Goal: Find specific page/section: Find specific page/section

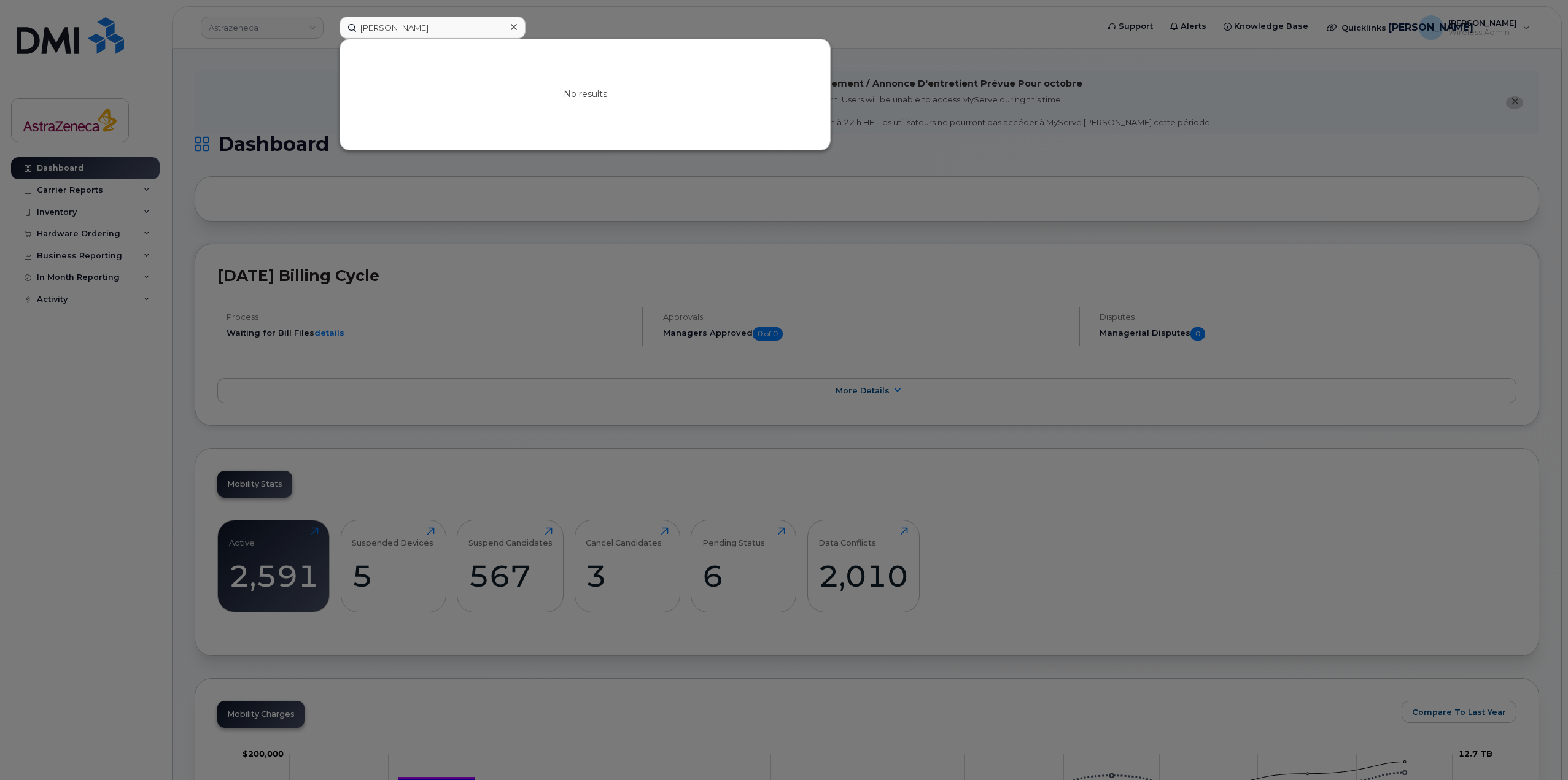
click at [413, 26] on input "Susan O'Keefe" at bounding box center [432, 28] width 186 height 22
click at [431, 24] on input "Susan O'Keef e" at bounding box center [432, 28] width 186 height 22
drag, startPoint x: 381, startPoint y: 31, endPoint x: 490, endPoint y: 32, distance: 109.0
click at [490, 32] on input "Susan O'Keefe" at bounding box center [432, 28] width 186 height 22
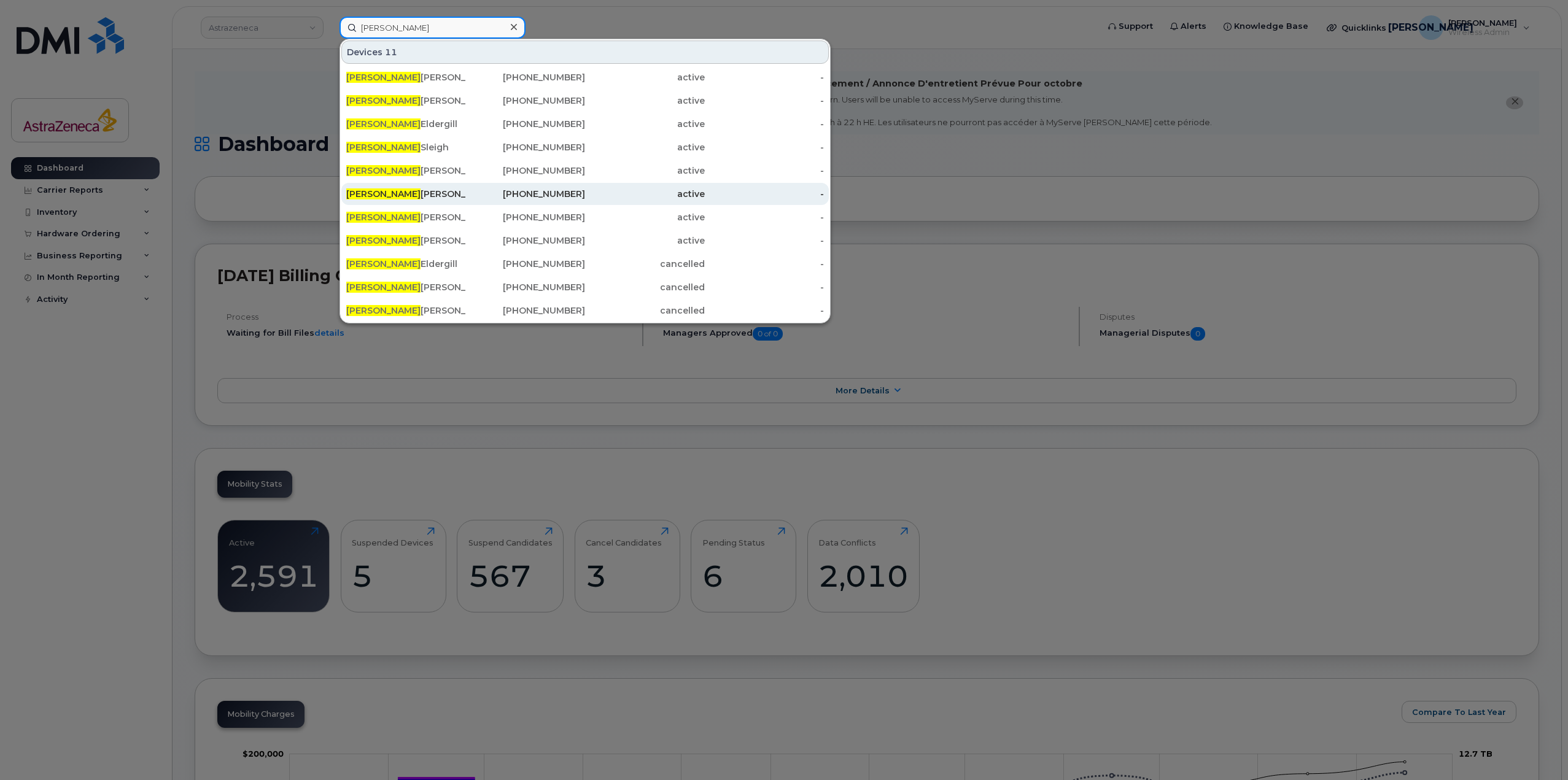
type input "Susan"
click at [409, 163] on div "Susan Okeefe" at bounding box center [406, 170] width 120 height 22
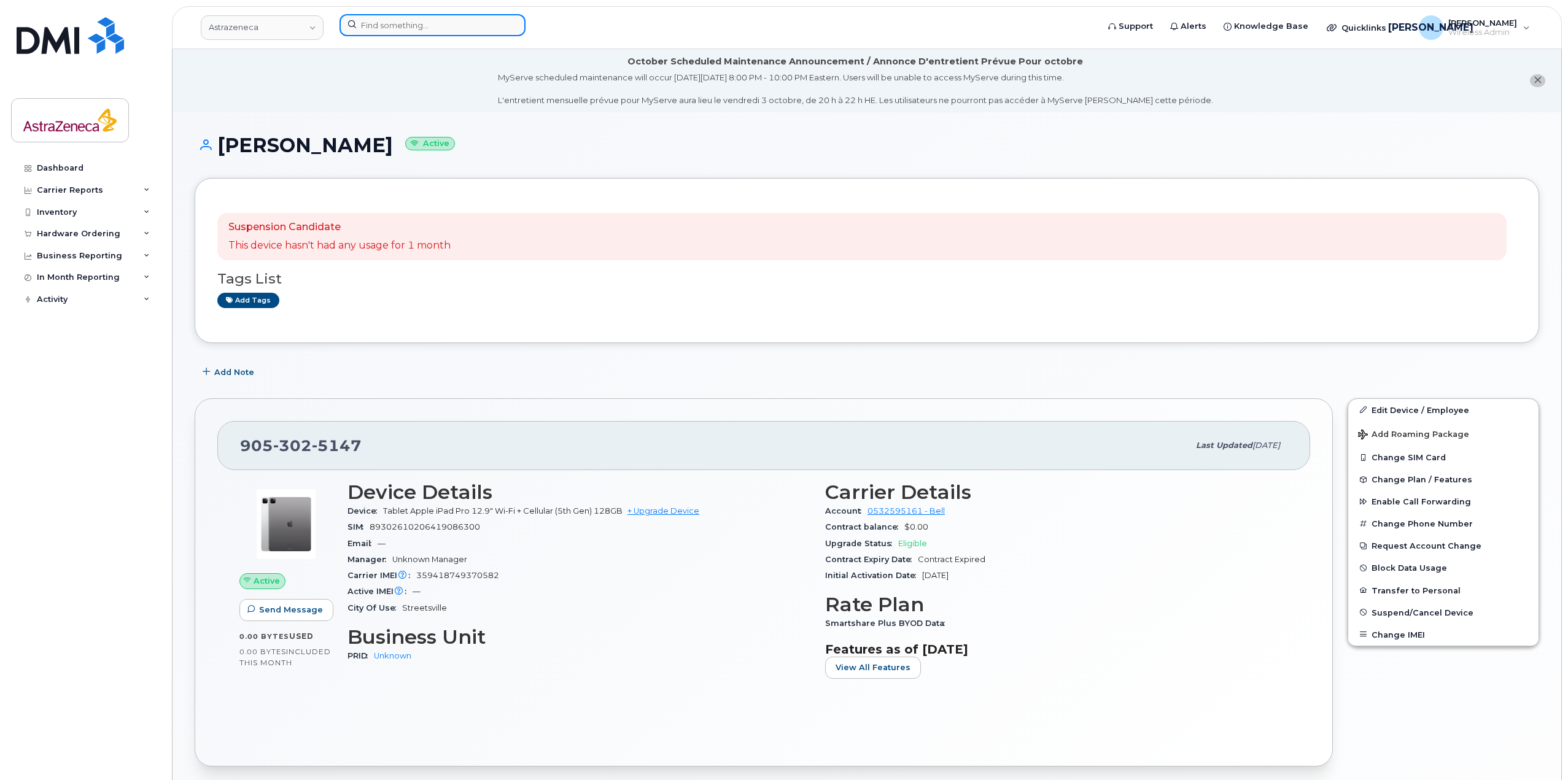
click at [427, 29] on input at bounding box center [432, 25] width 186 height 22
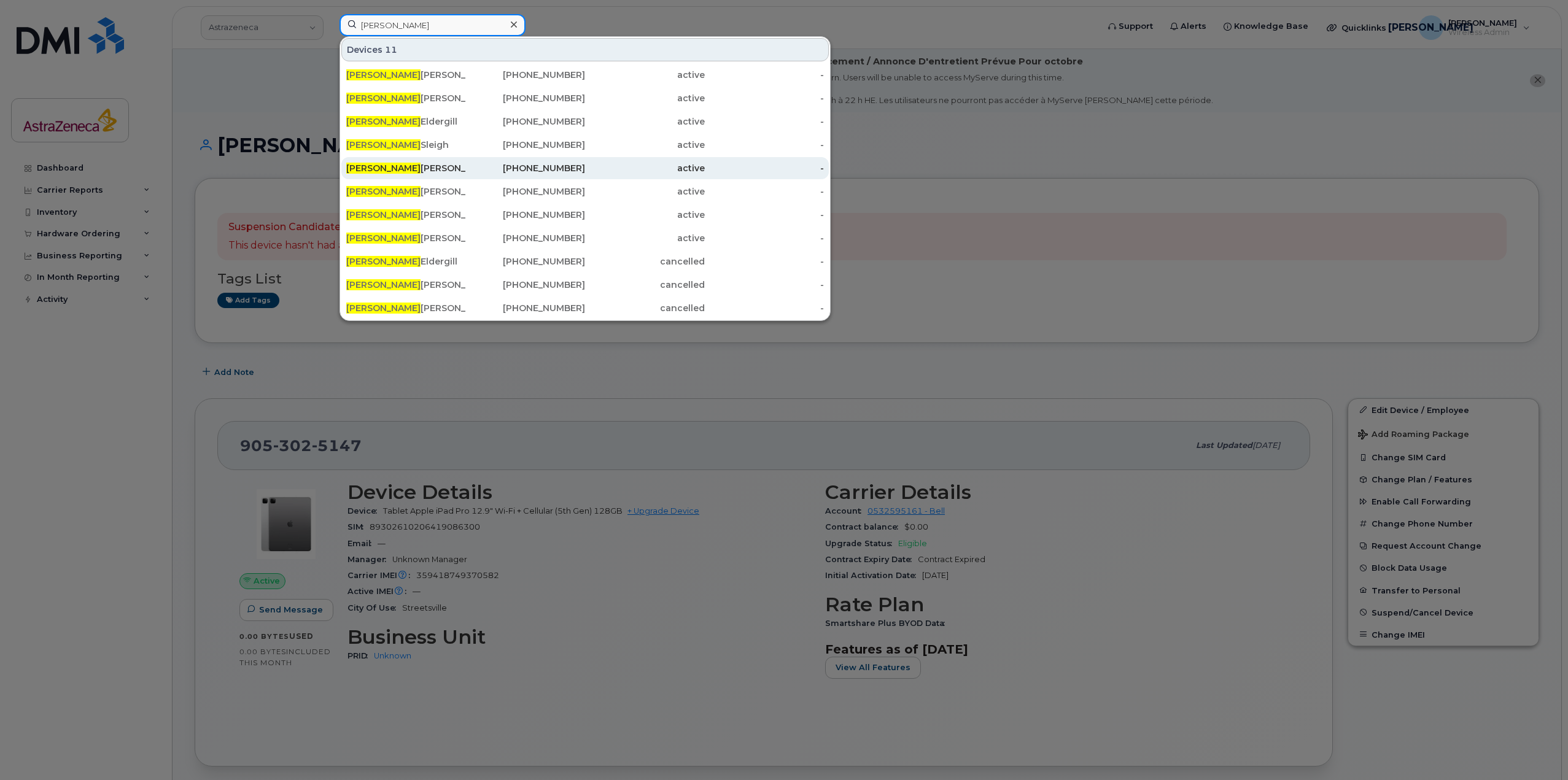
type input "Susan"
click at [489, 177] on div "905-302-5147" at bounding box center [525, 168] width 120 height 22
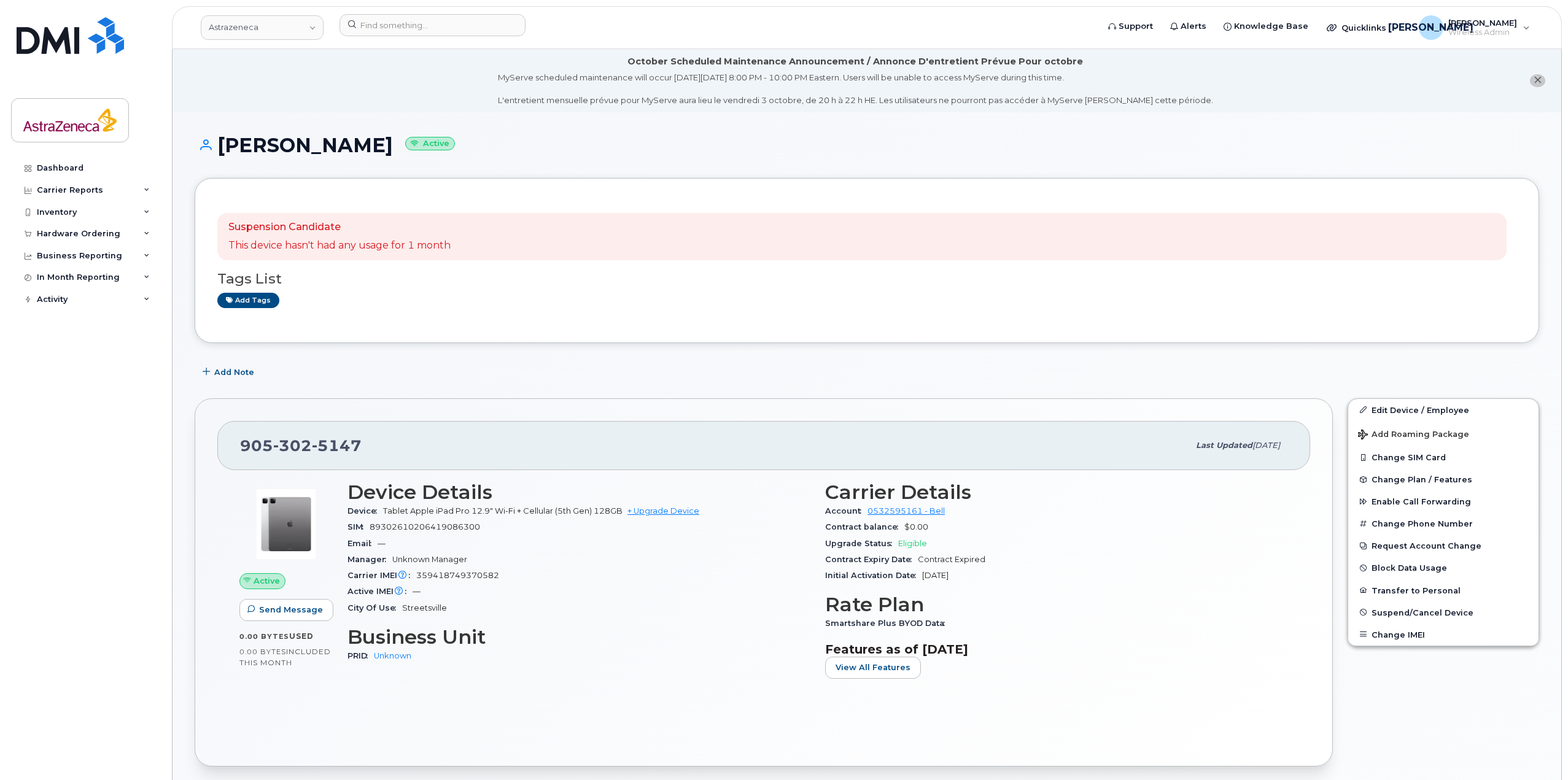
click at [489, 13] on header "Astrazeneca Support Alerts Knowledge Base Quicklinks Suspend / Cancel Device Ch…" at bounding box center [867, 27] width 1390 height 43
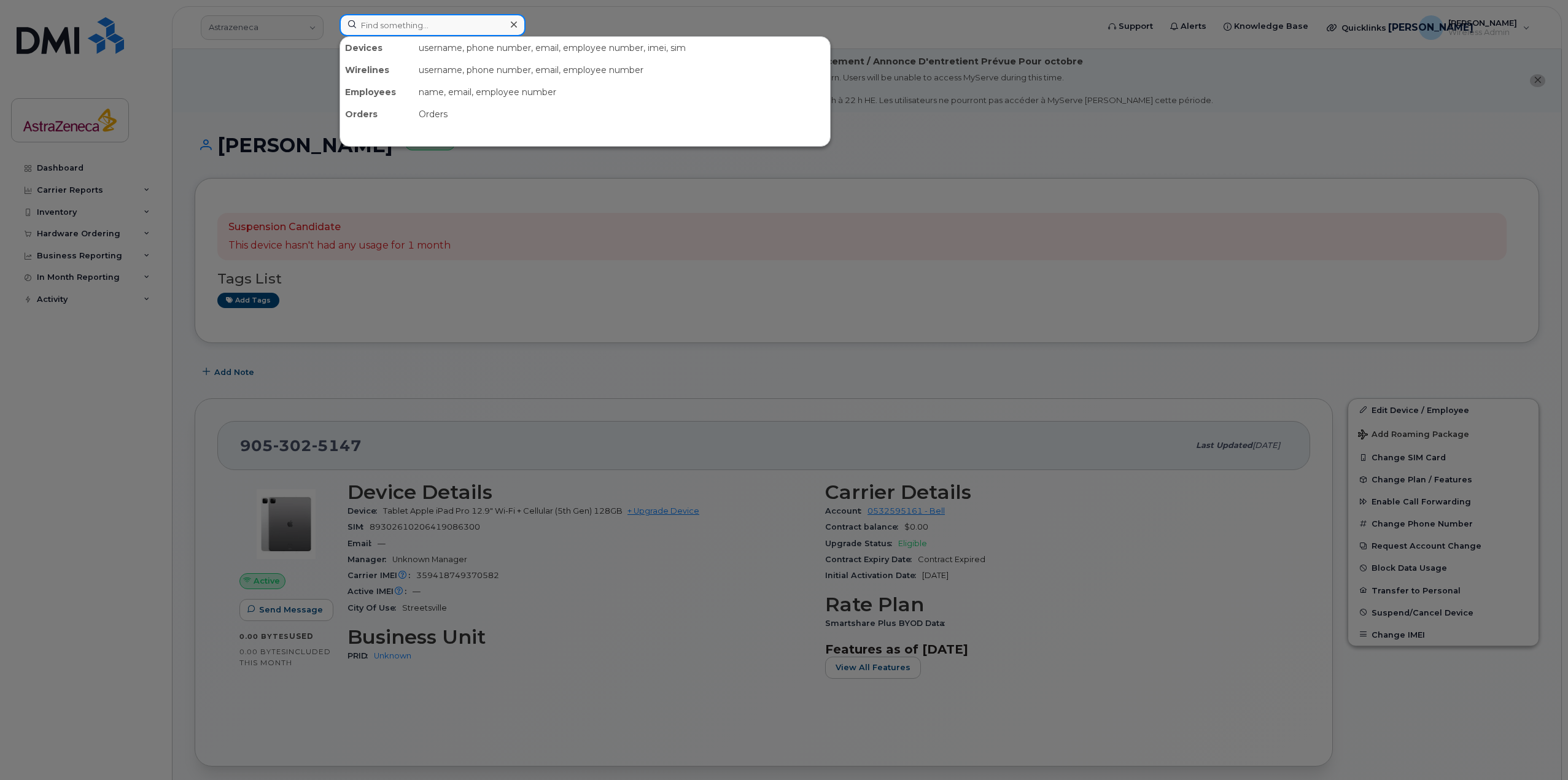
click at [491, 27] on input at bounding box center [432, 25] width 186 height 22
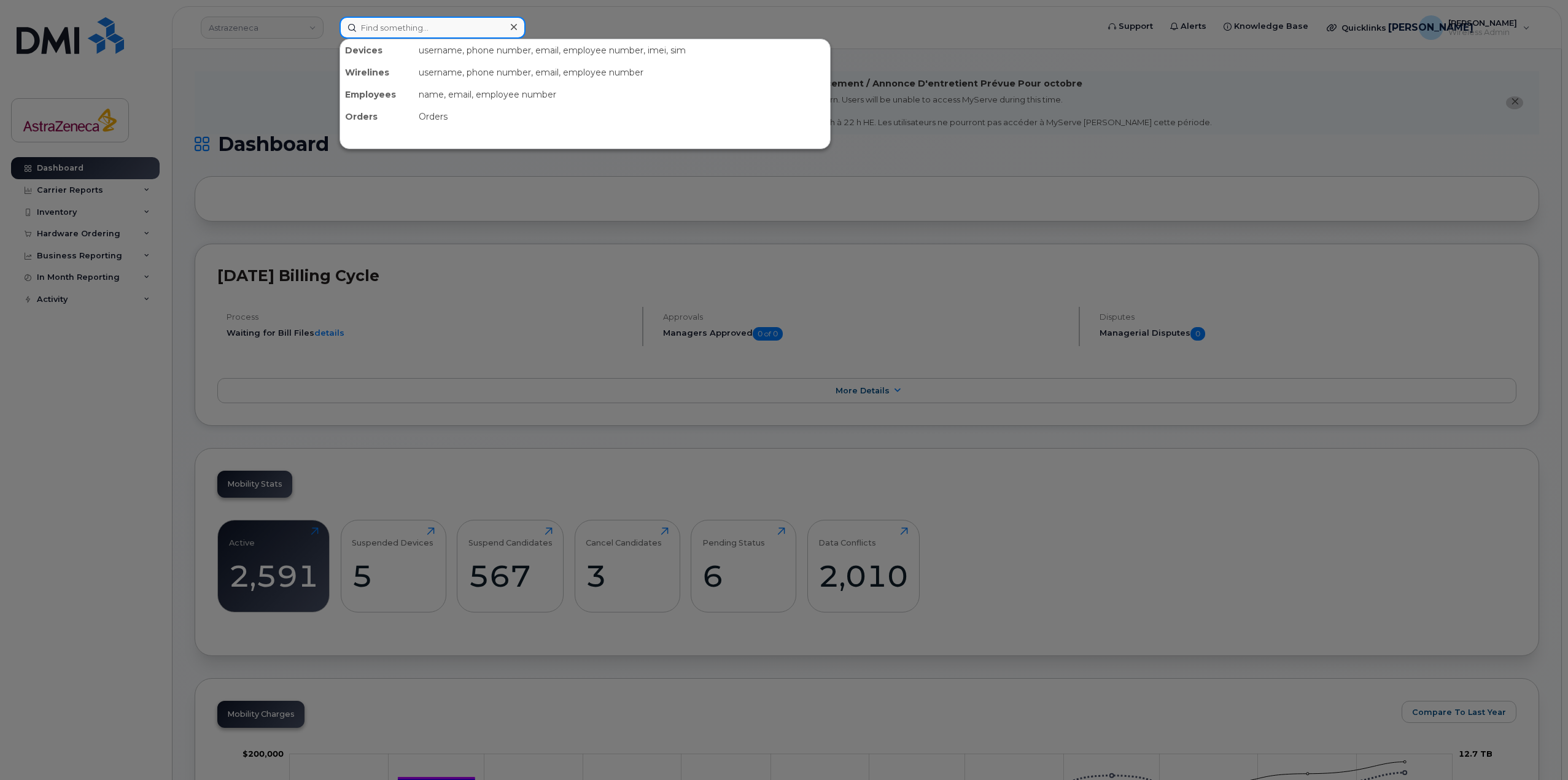
paste input "416-557-6104"
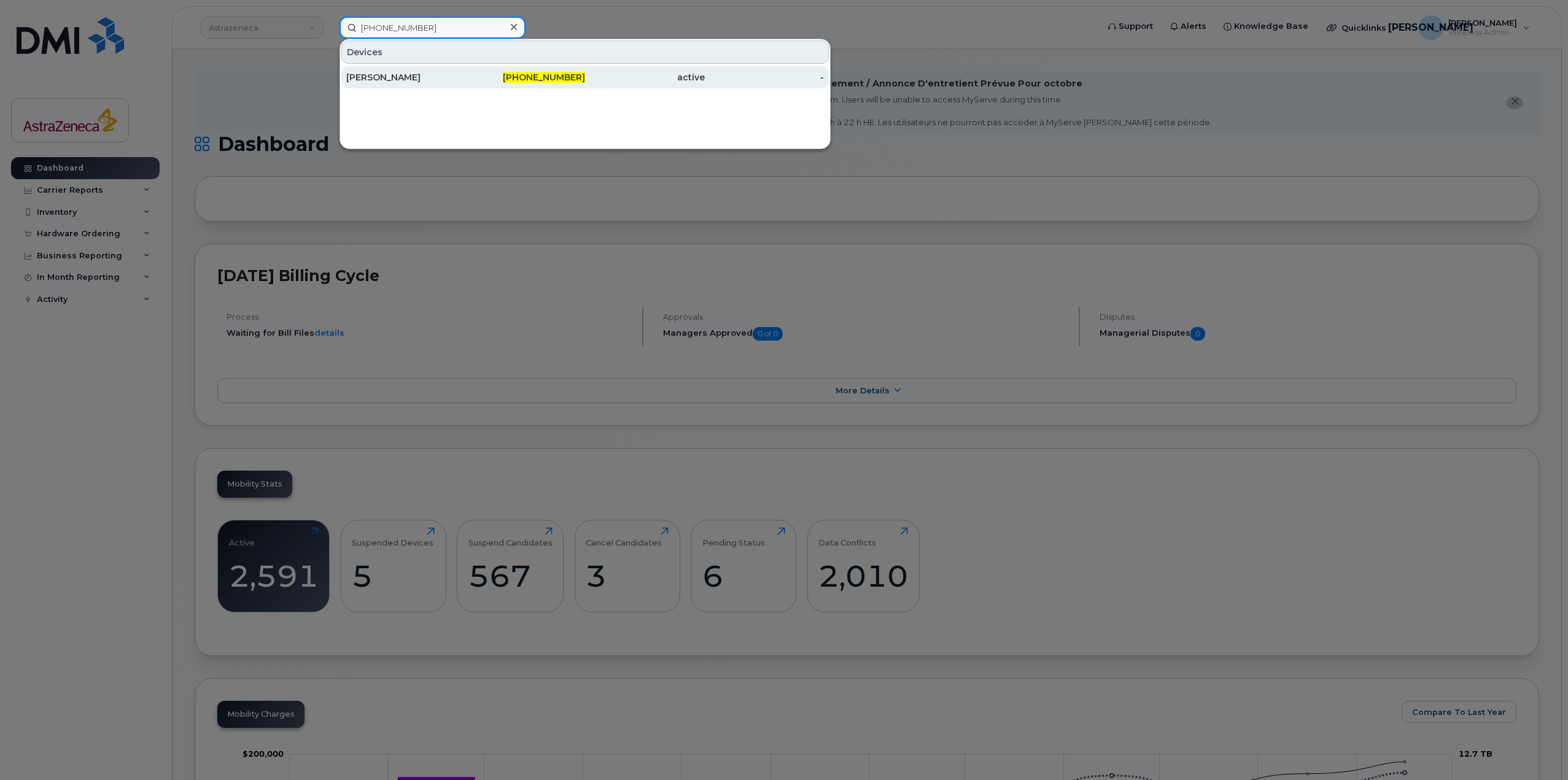
type input "416-557-6104"
click at [447, 76] on div "[PERSON_NAME]" at bounding box center [406, 77] width 120 height 12
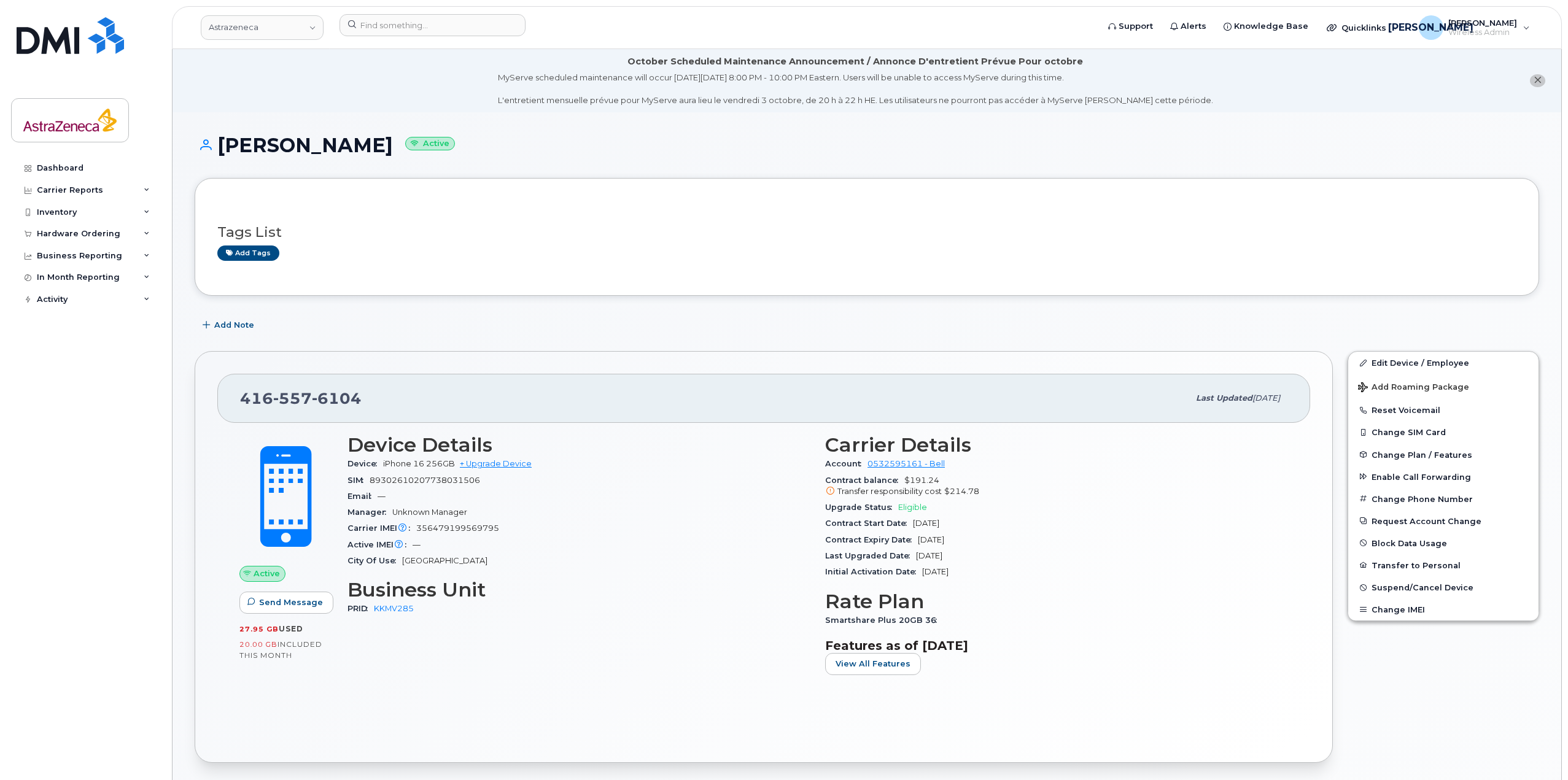
scroll to position [62, 0]
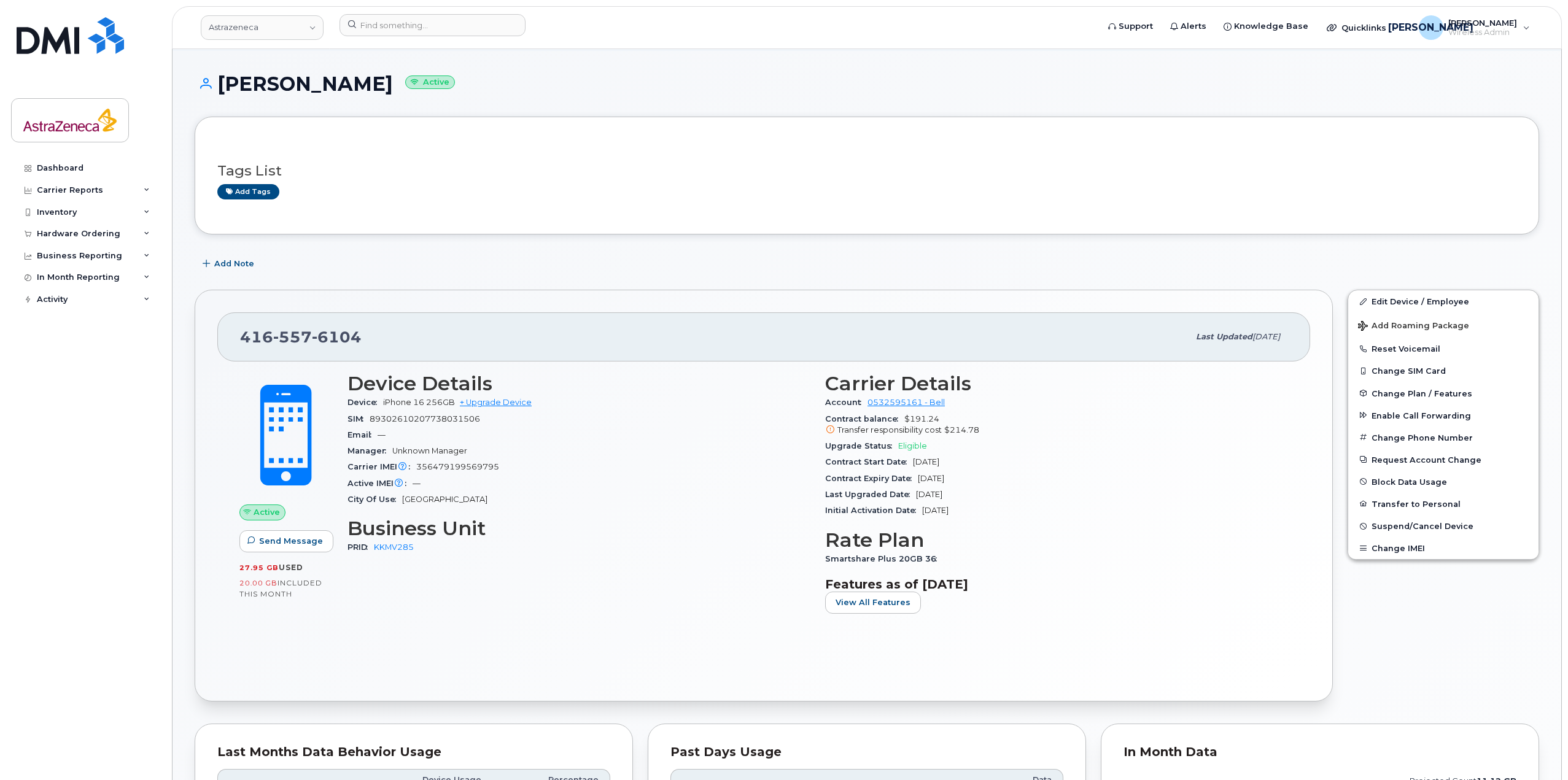
drag, startPoint x: 915, startPoint y: 477, endPoint x: 976, endPoint y: 472, distance: 61.2
click at [976, 472] on div "Contract Expiry Date [DATE]" at bounding box center [1057, 479] width 463 height 16
click at [976, 472] on div "Contract Expiry Date Apr 04, 2026" at bounding box center [1057, 479] width 463 height 16
drag, startPoint x: 916, startPoint y: 494, endPoint x: 1028, endPoint y: 508, distance: 112.9
click at [1028, 508] on section "Carrier Details Account 0532595161 - Bell Contract balance $191.24 Transfer res…" at bounding box center [1057, 445] width 463 height 146
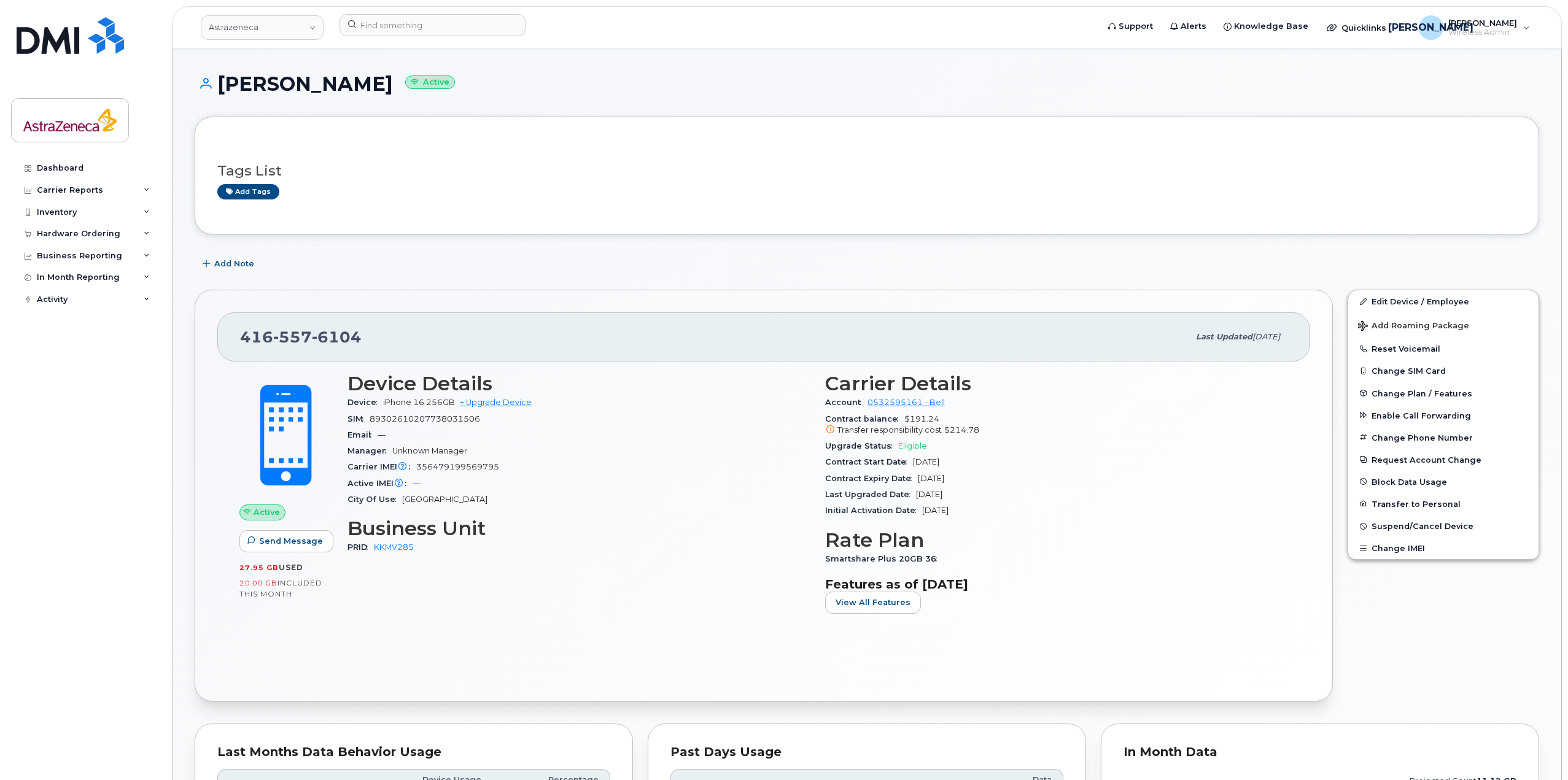
click at [1028, 508] on div "Initial Activation Date Nov 19, 2004" at bounding box center [1057, 510] width 463 height 16
drag, startPoint x: 913, startPoint y: 482, endPoint x: 981, endPoint y: 479, distance: 68.1
click at [981, 479] on div "Contract Expiry Date Apr 04, 2026" at bounding box center [1057, 479] width 463 height 16
drag, startPoint x: 921, startPoint y: 510, endPoint x: 990, endPoint y: 511, distance: 69.0
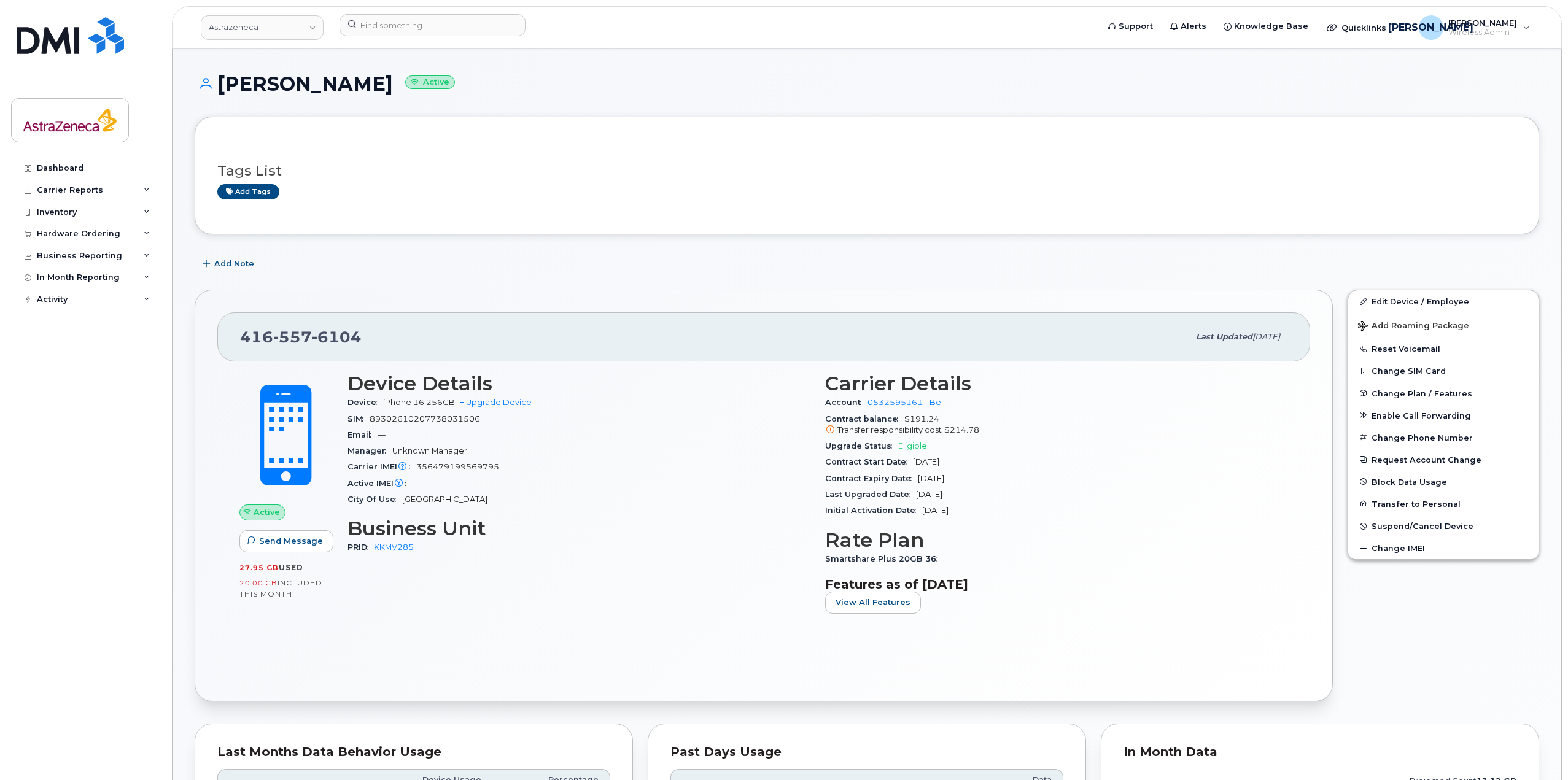
click at [990, 511] on div "Initial Activation Date Nov 19, 2004" at bounding box center [1057, 510] width 463 height 16
click at [990, 511] on div "Initial Activation Date Nov 19, 2004" at bounding box center [1057, 510] width 463 height 16
click at [988, 511] on div "Initial Activation Date Nov 19, 2004" at bounding box center [1057, 510] width 463 height 16
click at [971, 486] on section "Carrier Details Account 0532595161 - Bell Contract balance $191.24 Transfer res…" at bounding box center [1057, 445] width 463 height 146
drag, startPoint x: 918, startPoint y: 479, endPoint x: 1015, endPoint y: 483, distance: 97.1
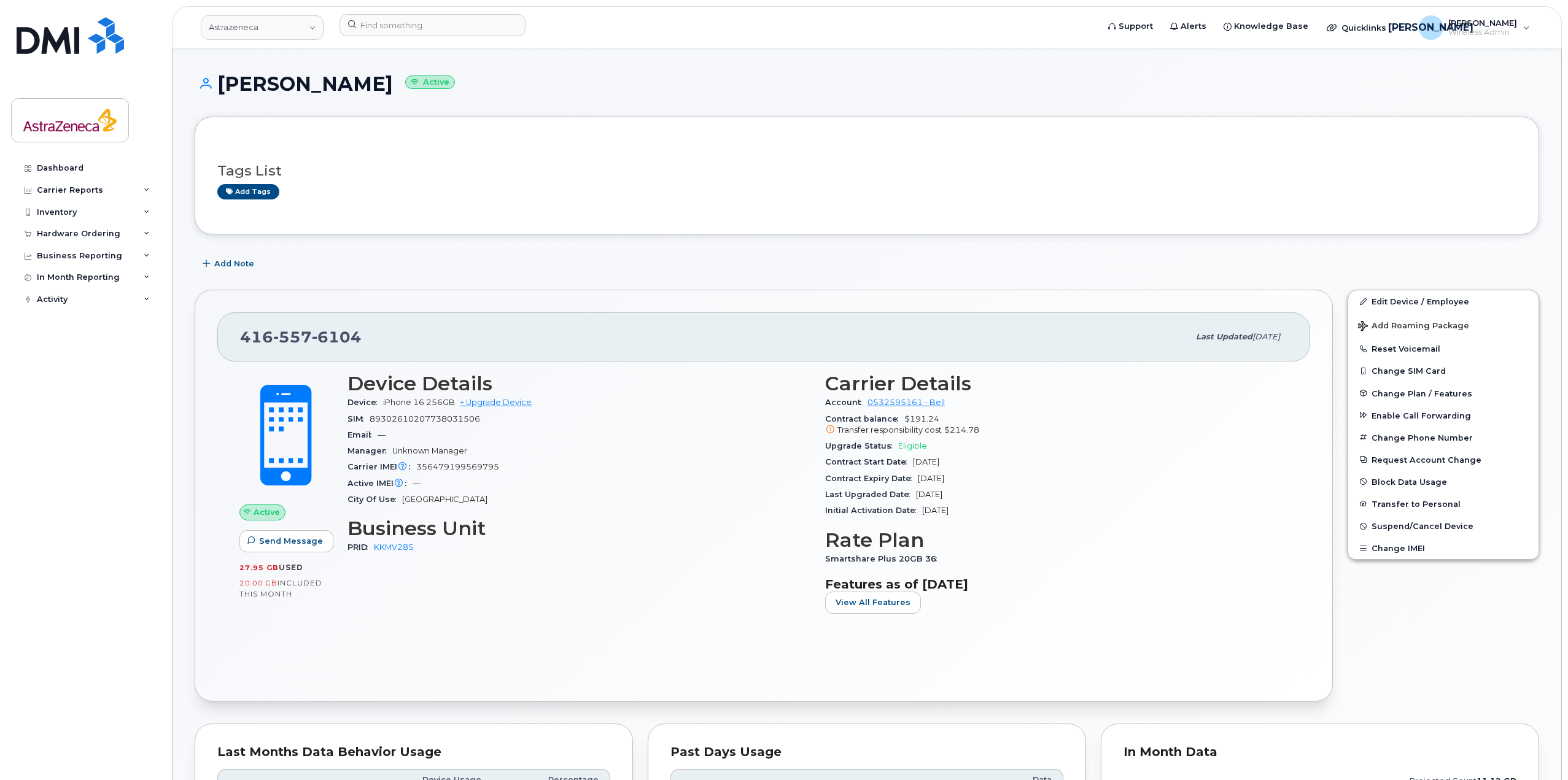
click at [1015, 483] on div "Contract Expiry Date Apr 04, 2026" at bounding box center [1057, 479] width 463 height 16
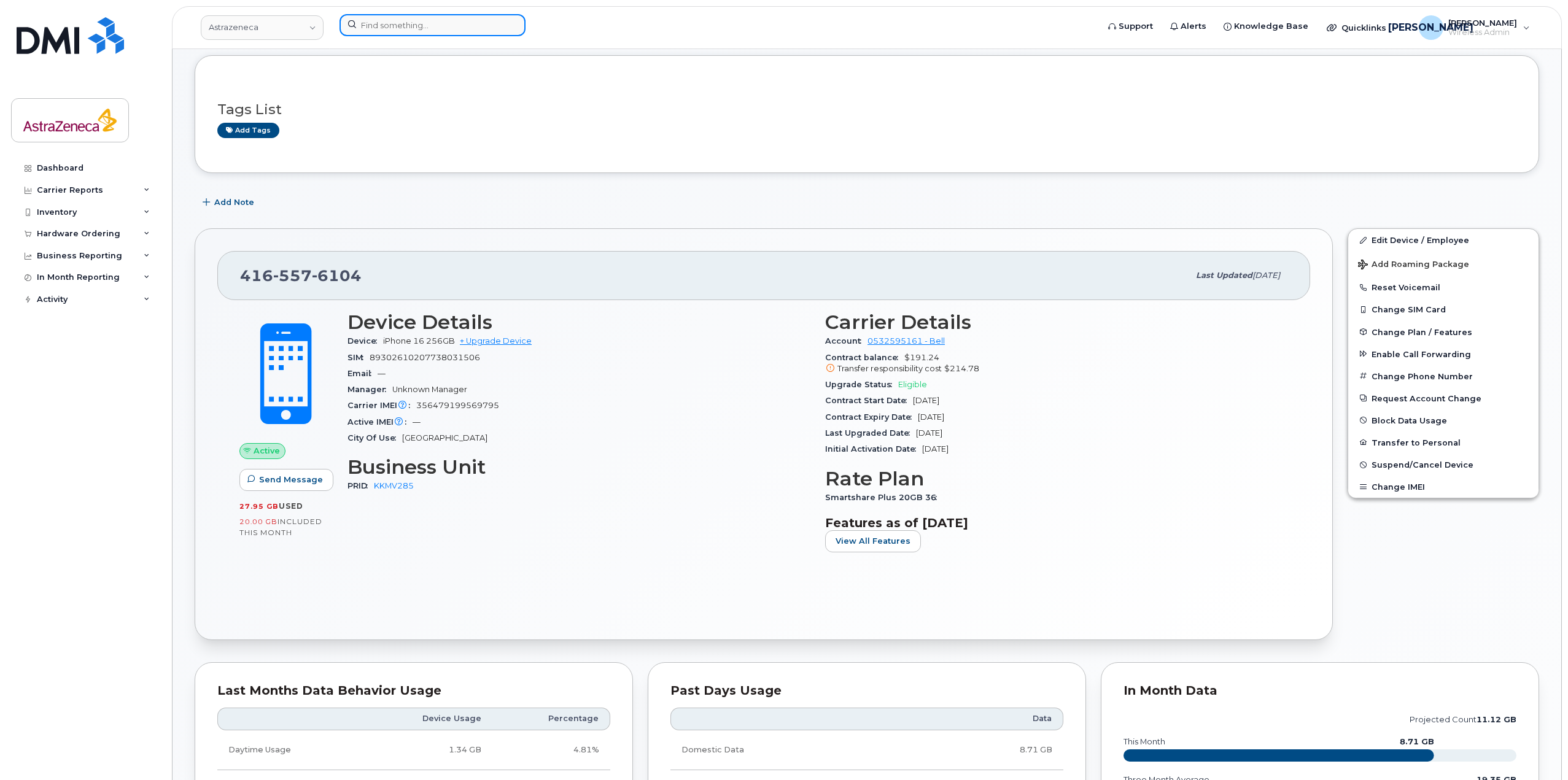
click at [436, 21] on input at bounding box center [432, 25] width 186 height 22
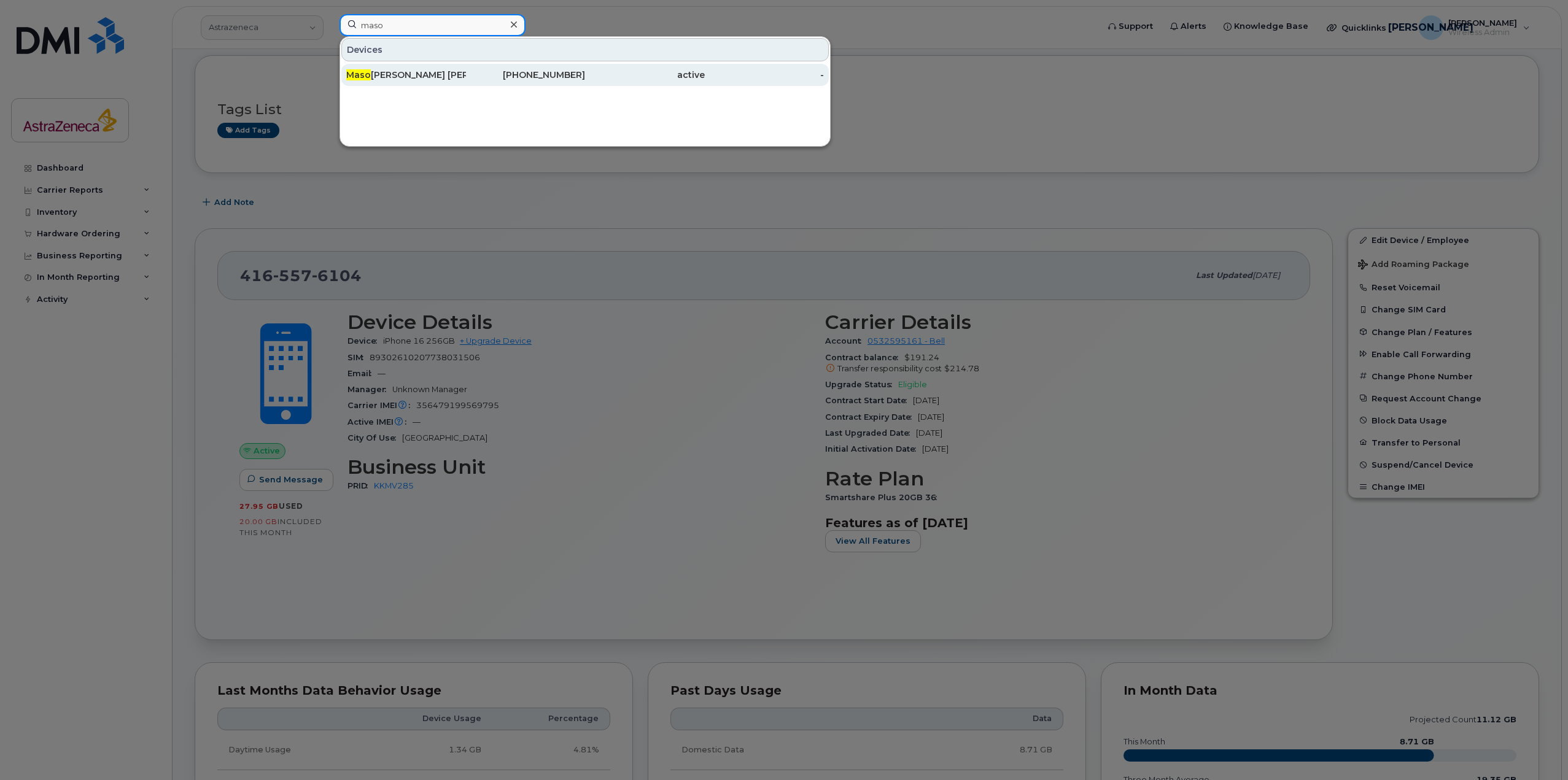
type input "maso"
click at [434, 80] on div "Maso umeh Sajedi" at bounding box center [406, 75] width 120 height 12
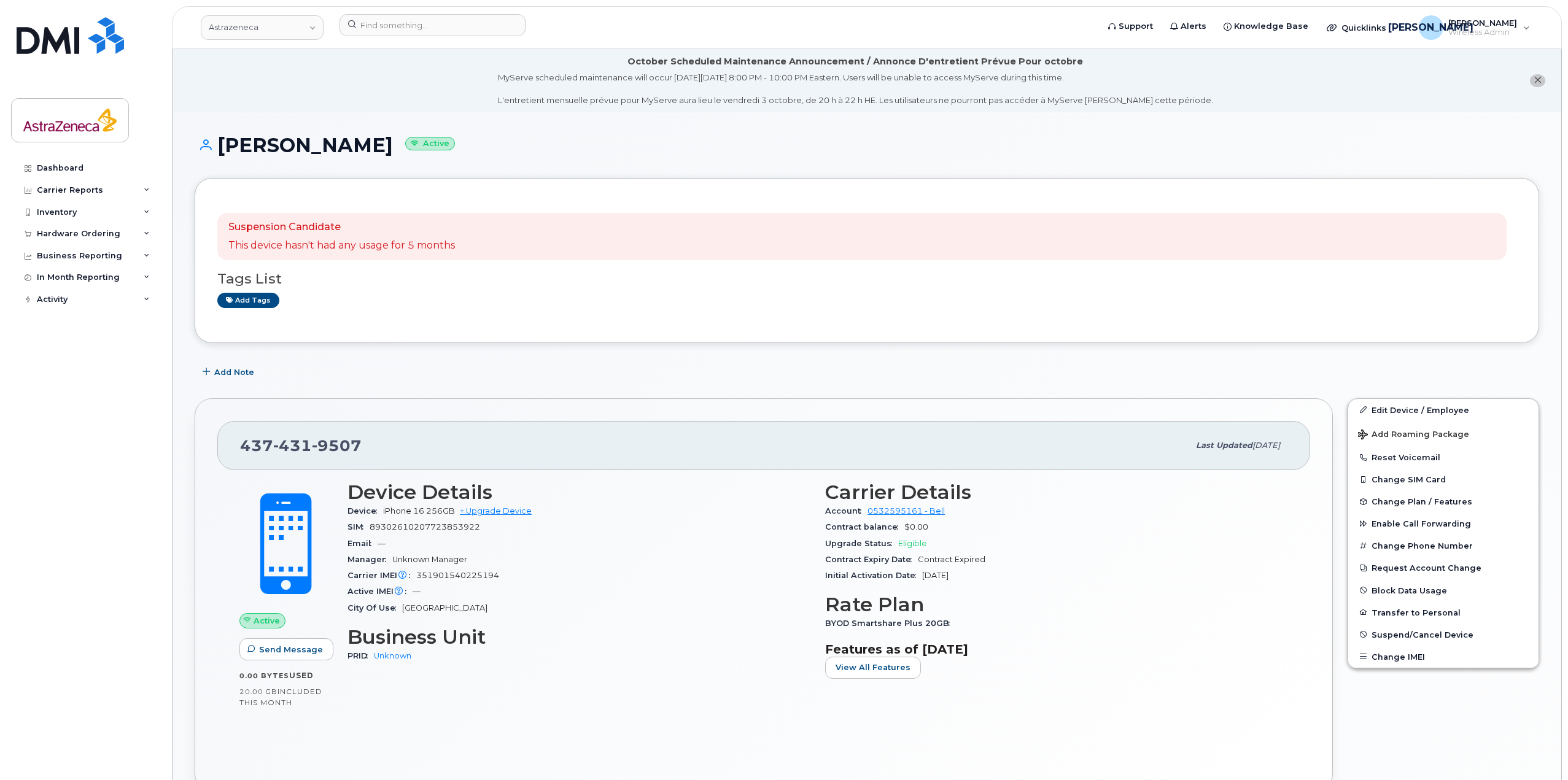
click at [320, 430] on div "437 431 9507 Last updated Jul 14, 2025" at bounding box center [764, 445] width 1093 height 49
copy span "437 431 9507"
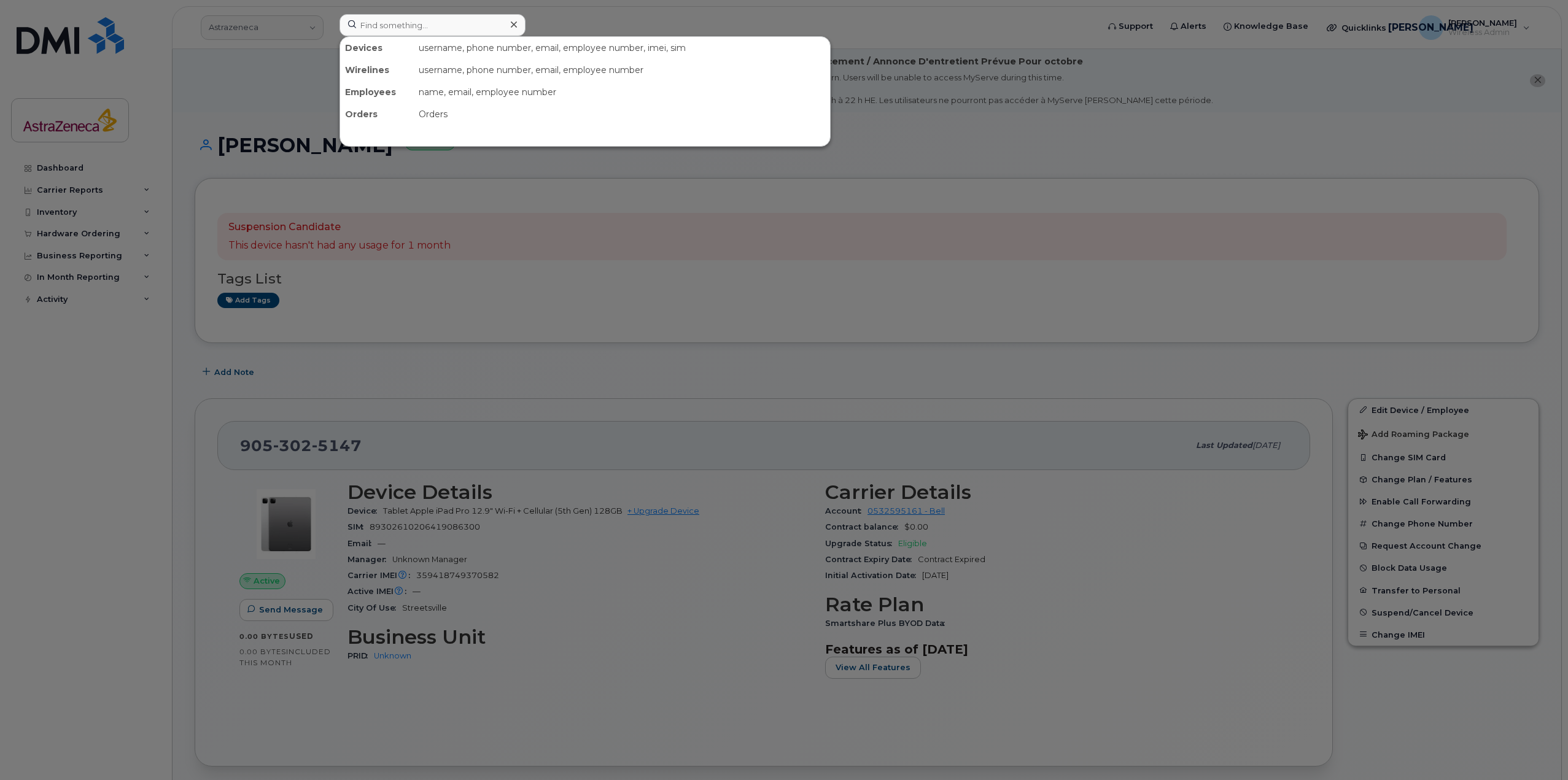
drag, startPoint x: 596, startPoint y: 176, endPoint x: 447, endPoint y: 53, distance: 193.2
click at [595, 176] on div at bounding box center [784, 390] width 1568 height 780
